Goal: Complete application form: Complete application form

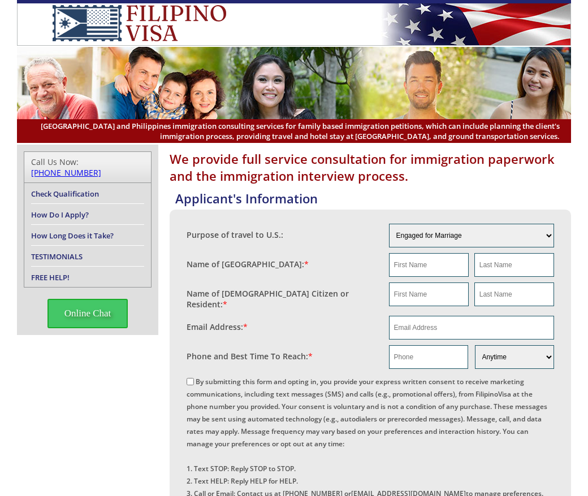
click at [193, 378] on input "By submitting this form and opting in, you provide your express written consent…" at bounding box center [189, 381] width 7 height 7
checkbox input "true"
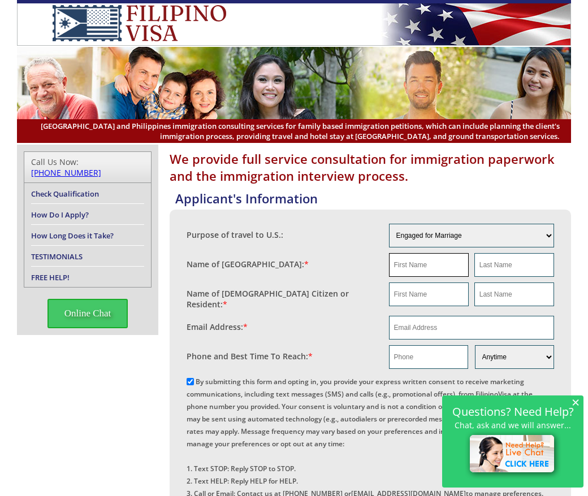
click at [438, 263] on input "text" at bounding box center [429, 265] width 80 height 24
paste input "Manilyn"
type input "Manilyn"
click at [505, 263] on input "text" at bounding box center [514, 265] width 80 height 24
click at [574, 403] on span "×" at bounding box center [575, 402] width 8 height 10
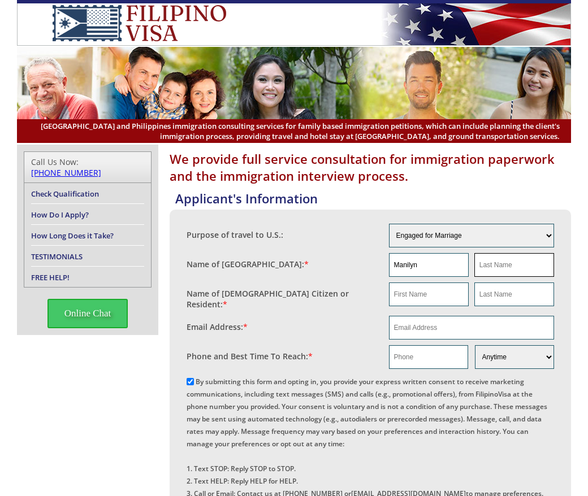
click at [491, 262] on input "text" at bounding box center [514, 265] width 80 height 24
type input "na"
click at [420, 297] on input "text" at bounding box center [429, 294] width 80 height 24
drag, startPoint x: 505, startPoint y: 259, endPoint x: 469, endPoint y: 254, distance: 35.5
click at [469, 254] on div "Manilyn na" at bounding box center [472, 265] width 166 height 24
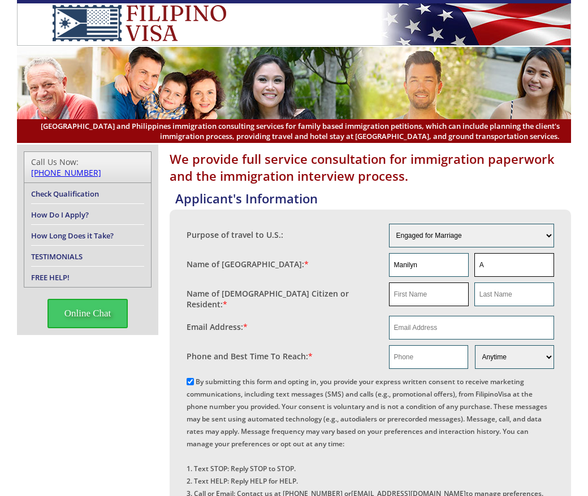
type input "A"
click at [436, 291] on input "text" at bounding box center [429, 294] width 80 height 24
type input "Jayson"
click at [511, 297] on input "text" at bounding box center [514, 294] width 80 height 24
type input "Burrows"
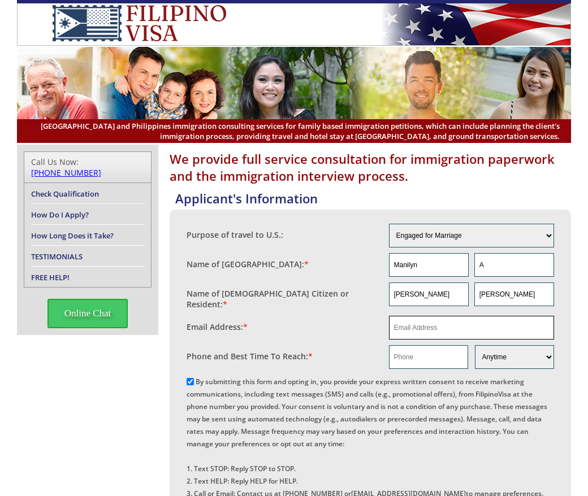
click at [437, 317] on input "email" at bounding box center [472, 328] width 166 height 24
paste input "jaysonmbailey@hotmail.com"
type input "jaysonmbailey@hotmail.com"
click at [430, 353] on input "text" at bounding box center [428, 357] width 79 height 24
paste input "61 400 092 664"
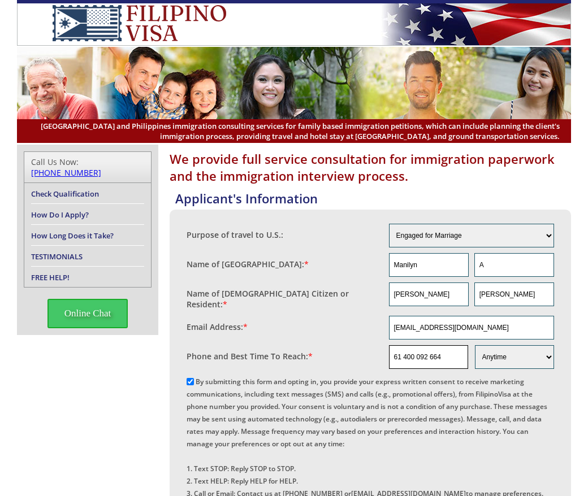
click at [429, 353] on input "61 400 092 664" at bounding box center [428, 357] width 79 height 24
click at [416, 353] on input "61 400 092664" at bounding box center [428, 357] width 79 height 24
click at [404, 358] on input "61 400092664" at bounding box center [428, 357] width 79 height 24
type input "61400092664"
drag, startPoint x: 491, startPoint y: 327, endPoint x: 392, endPoint y: 331, distance: 98.9
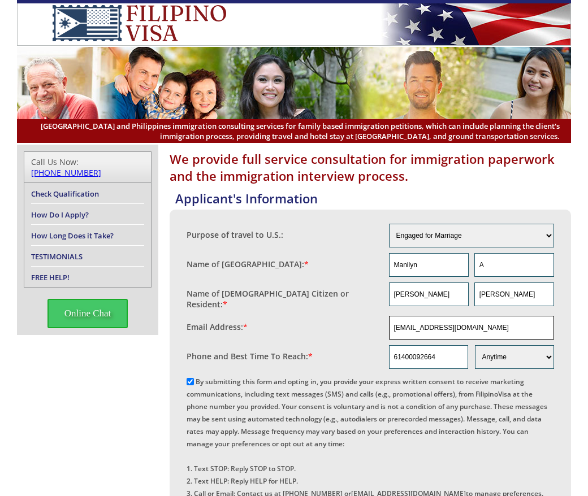
click at [392, 331] on input "jaysonmbailey@hotmail.com" at bounding box center [472, 328] width 166 height 24
click at [495, 325] on input "jaysonmbailey@hotmail.com" at bounding box center [472, 328] width 166 height 24
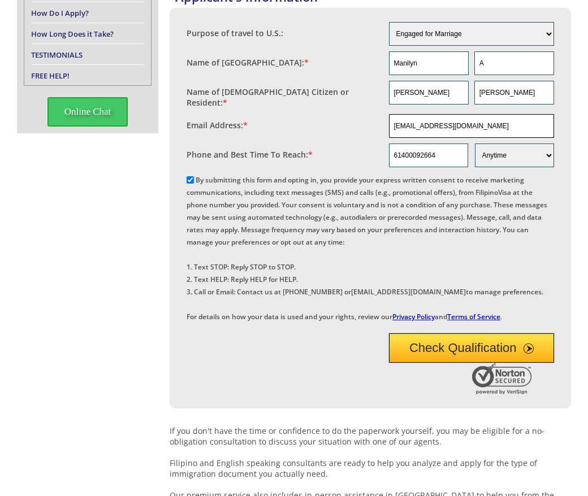
scroll to position [207, 0]
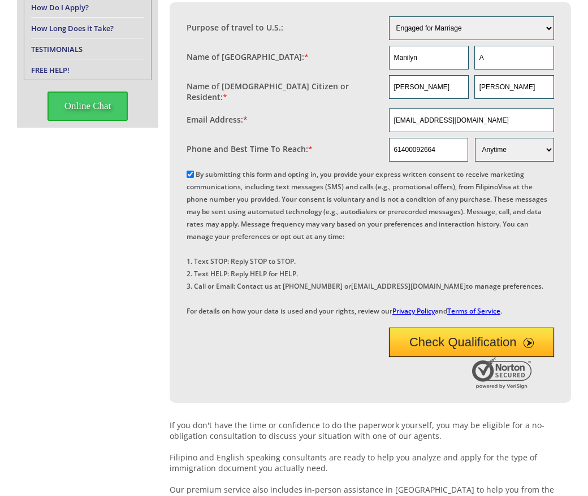
click at [535, 308] on div "By submitting this form and opting in, you provide your express written consent…" at bounding box center [369, 241] width 367 height 149
click at [488, 357] on button "Check Qualification" at bounding box center [472, 342] width 166 height 29
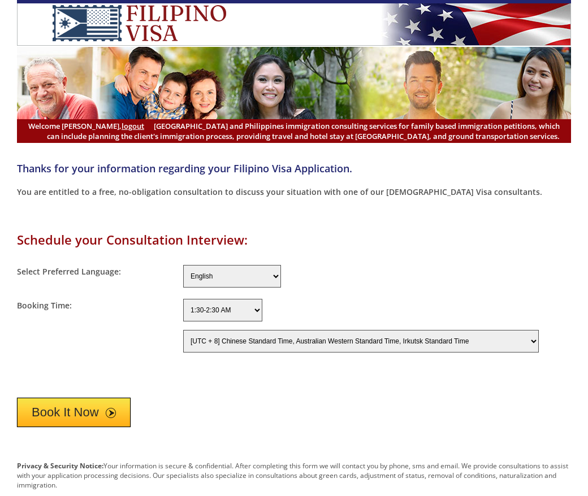
click at [240, 341] on select "[UTC - 12] [PERSON_NAME][GEOGRAPHIC_DATA] Time [UTC - 11] Niue Time, [GEOGRAPHI…" at bounding box center [360, 341] width 355 height 23
select select "480"
click at [183, 330] on select "[UTC - 12] Baker Island Time [UTC - 11] Niue Time, Samoa Standard Time [UTC - 1…" at bounding box center [360, 341] width 355 height 23
click at [86, 406] on button "Book It Now" at bounding box center [74, 412] width 114 height 29
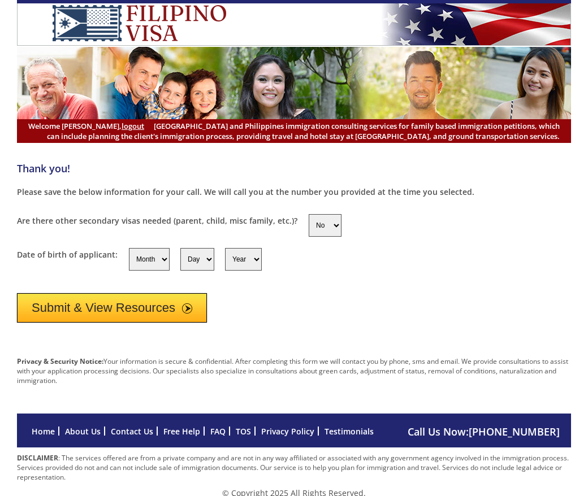
click at [155, 311] on button "Submit & View Resources" at bounding box center [112, 307] width 190 height 29
